Goal: Information Seeking & Learning: Learn about a topic

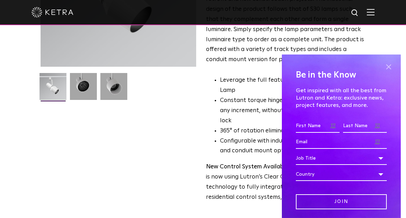
click at [384, 64] on span at bounding box center [389, 67] width 10 height 10
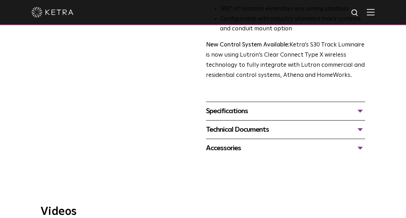
scroll to position [245, 0]
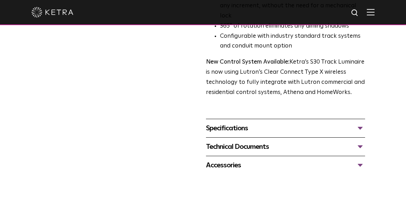
drag, startPoint x: 379, startPoint y: 154, endPoint x: 379, endPoint y: 170, distance: 16.1
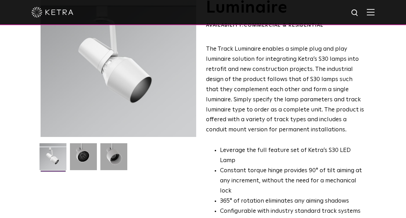
scroll to position [0, 0]
